Goal: Task Accomplishment & Management: Use online tool/utility

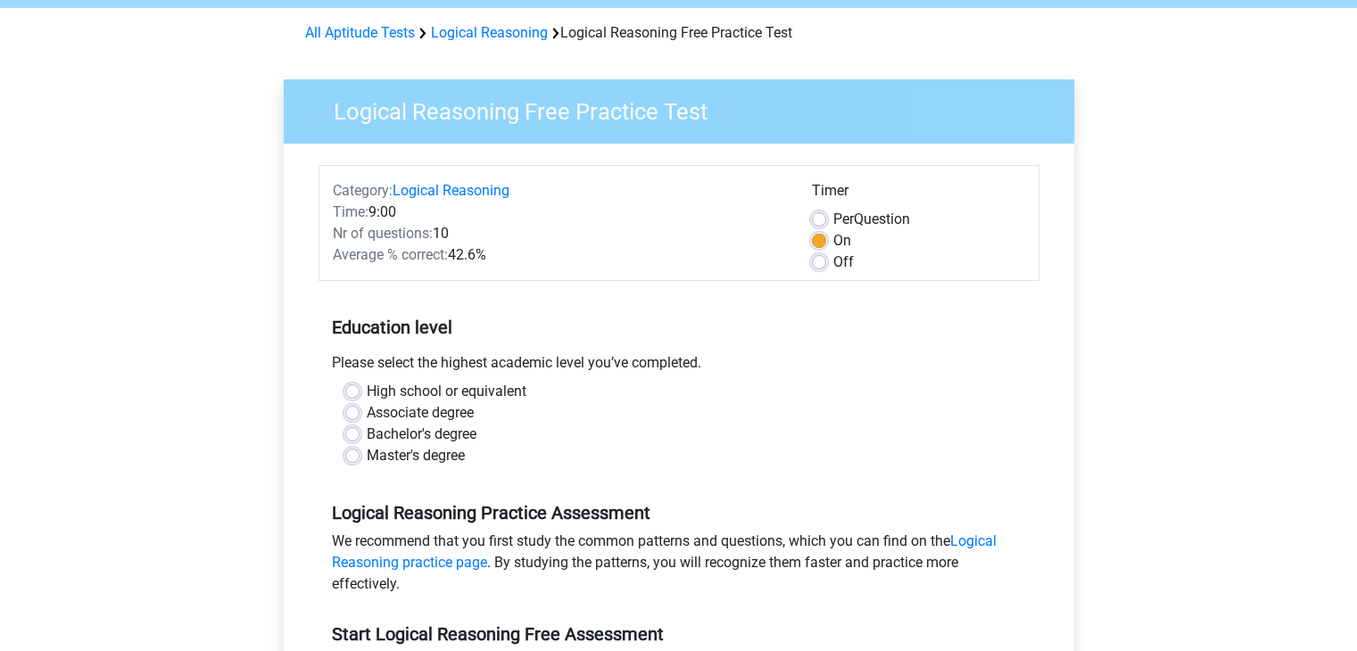
scroll to position [66, 0]
click at [367, 434] on label "Bachelor's degree" at bounding box center [422, 435] width 110 height 21
click at [351, 434] on input "Bachelor's degree" at bounding box center [352, 434] width 14 height 18
radio input "true"
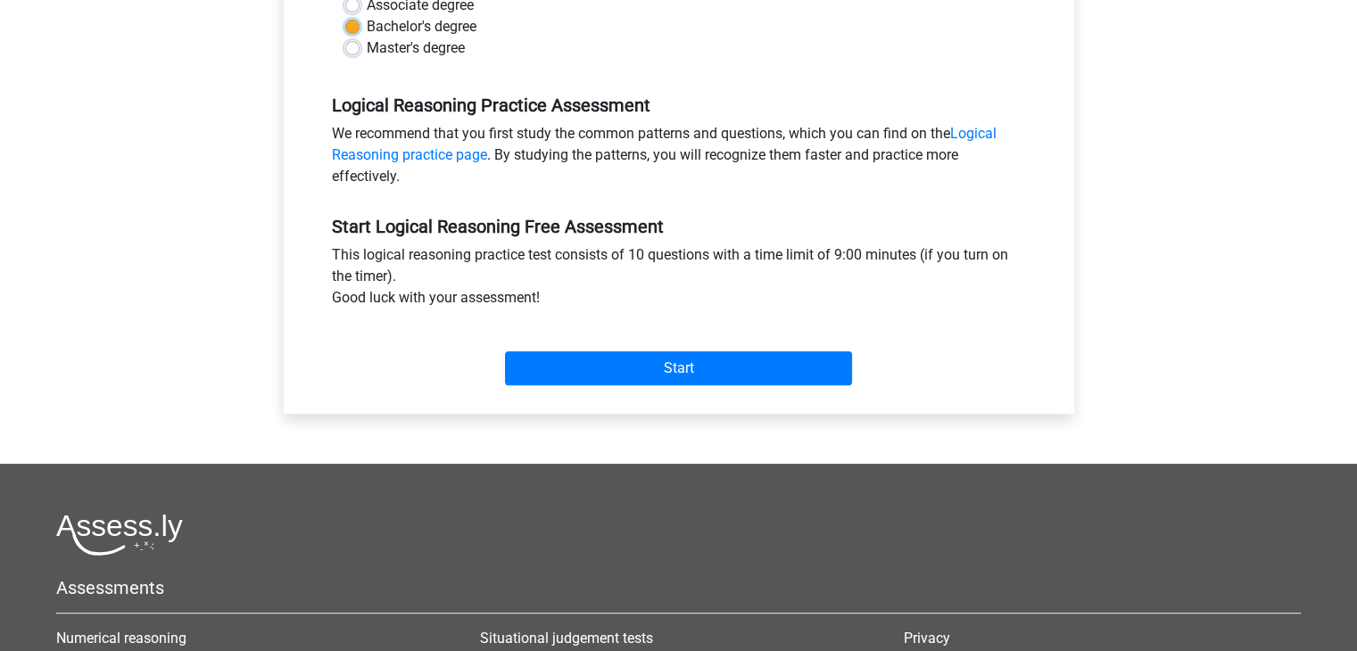
scroll to position [476, 0]
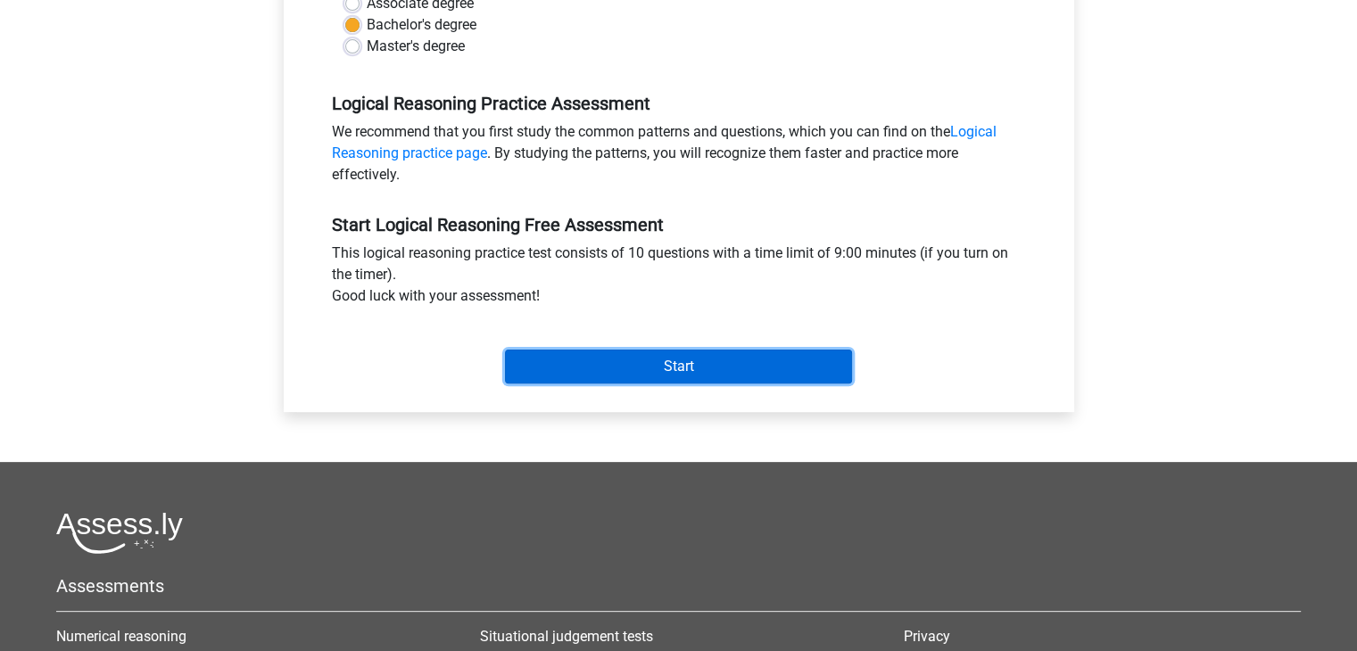
click at [631, 373] on input "Start" at bounding box center [678, 367] width 347 height 34
